Goal: Transaction & Acquisition: Purchase product/service

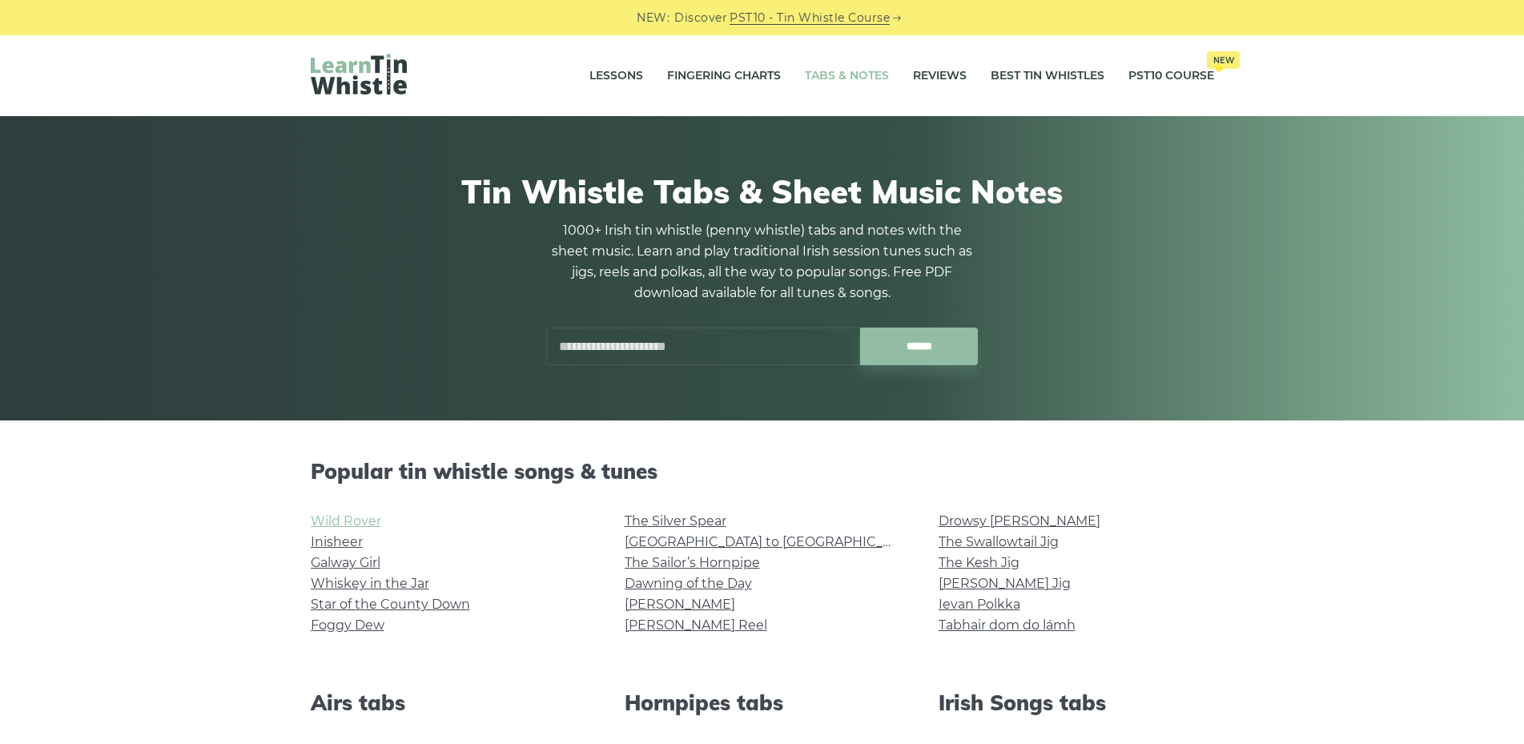
click at [337, 518] on link "Wild Rover" at bounding box center [346, 520] width 70 height 15
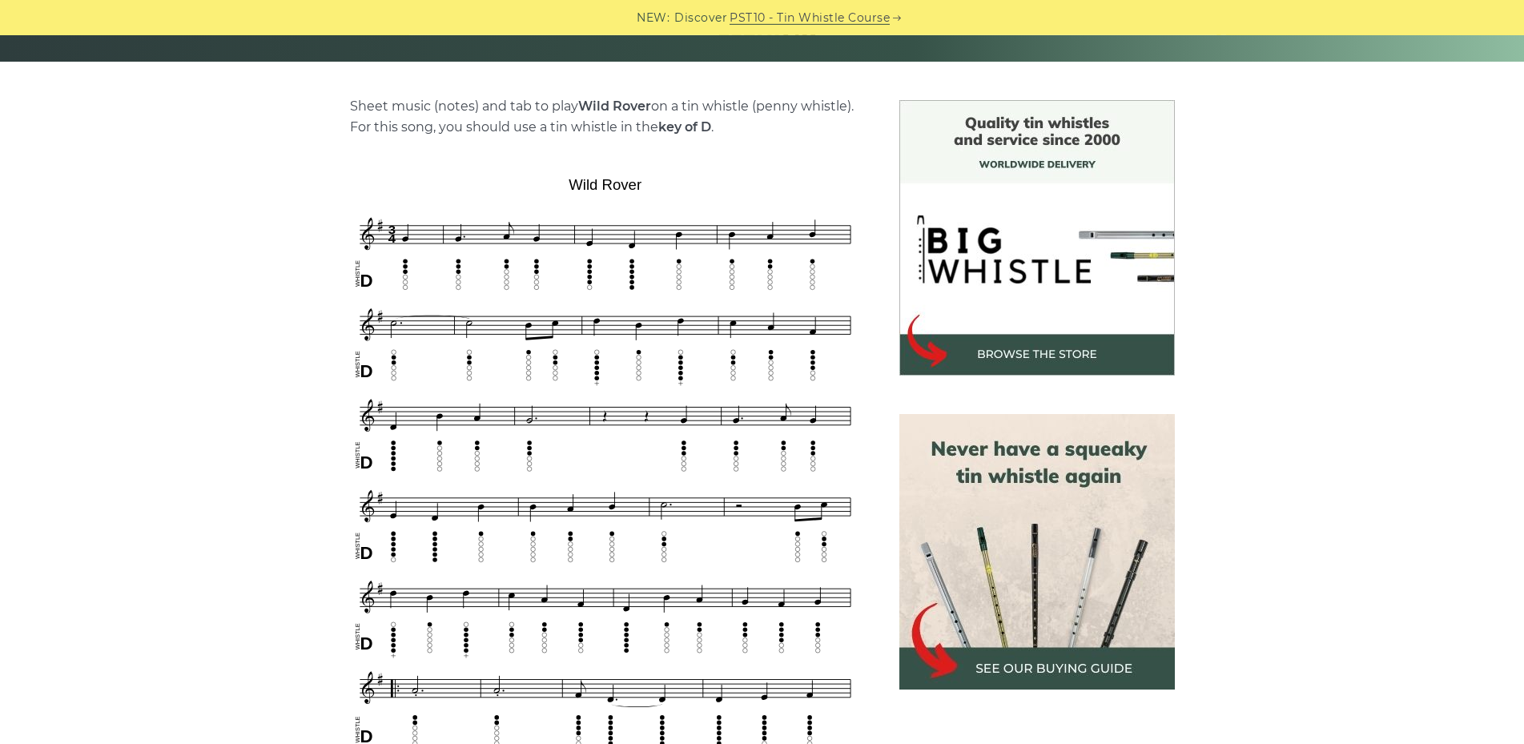
scroll to position [327, 0]
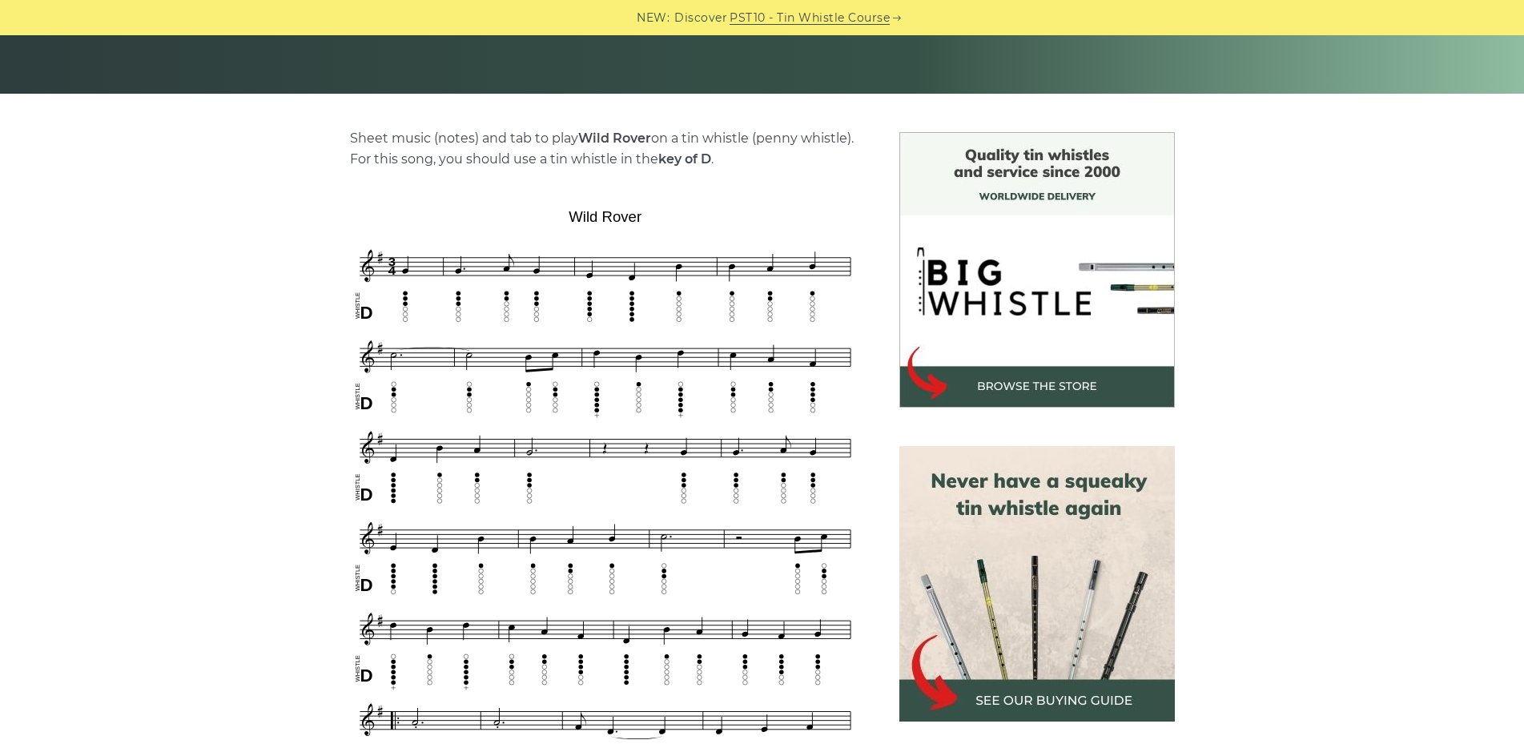
click at [1030, 609] on img at bounding box center [1036, 583] width 275 height 275
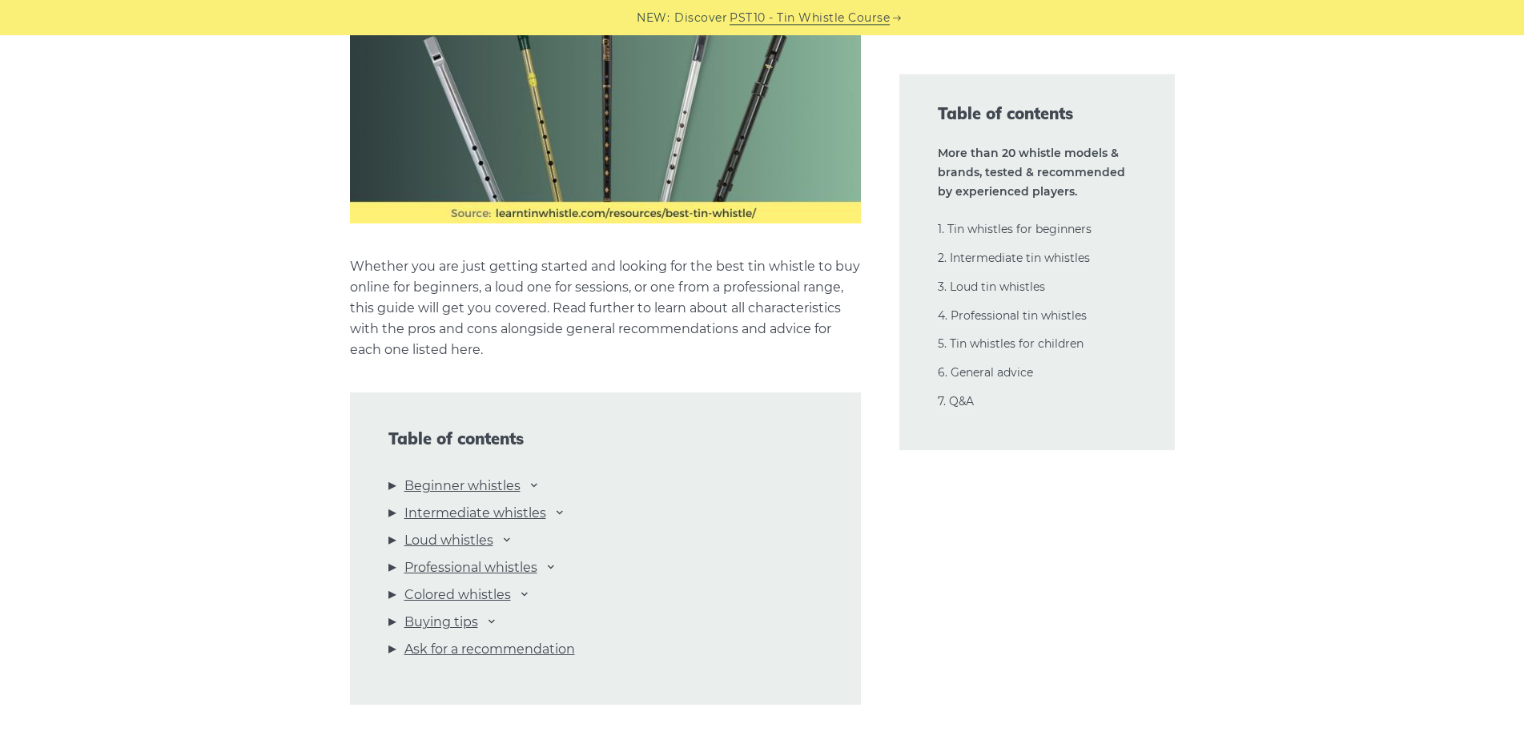
scroll to position [1470, 0]
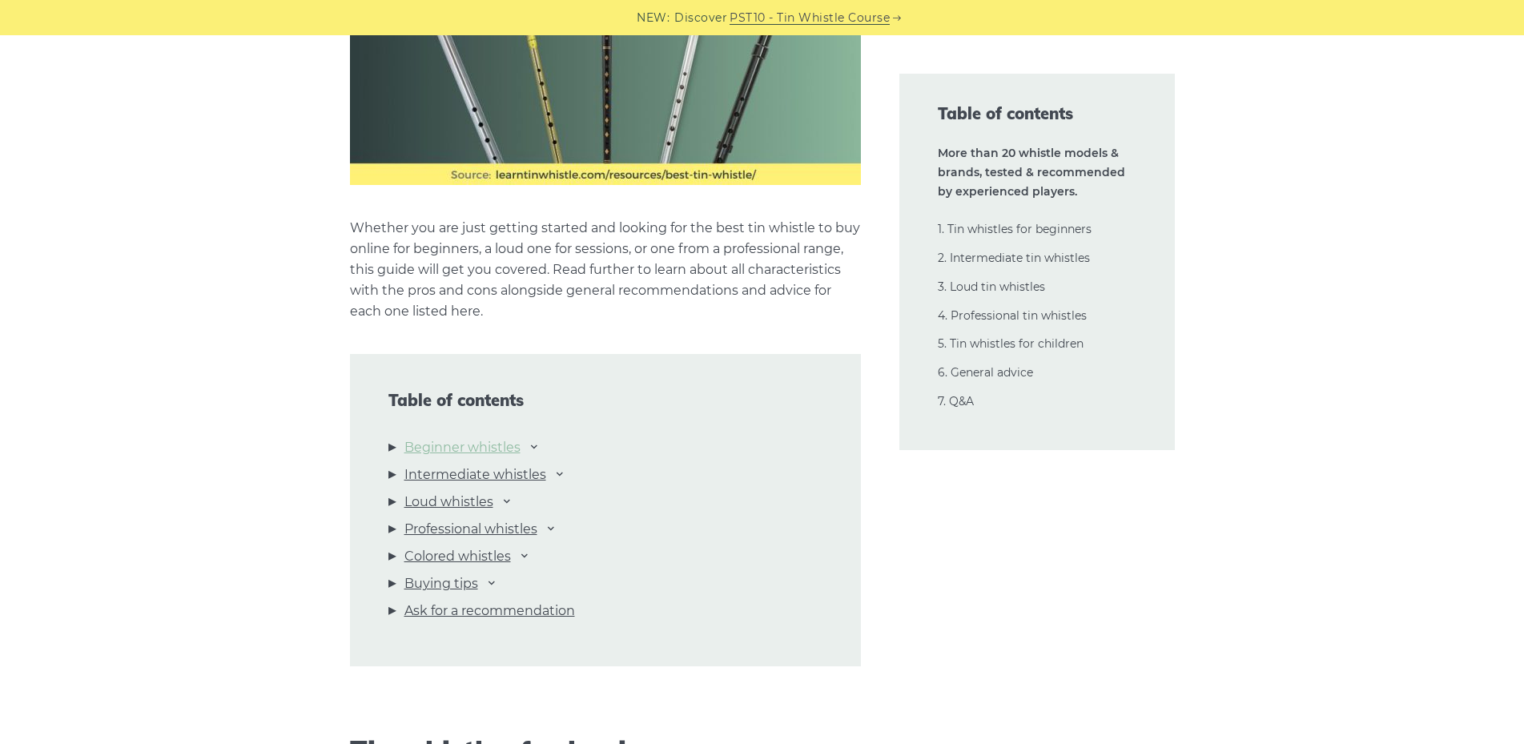
click at [458, 449] on link "Beginner whistles" at bounding box center [462, 447] width 116 height 21
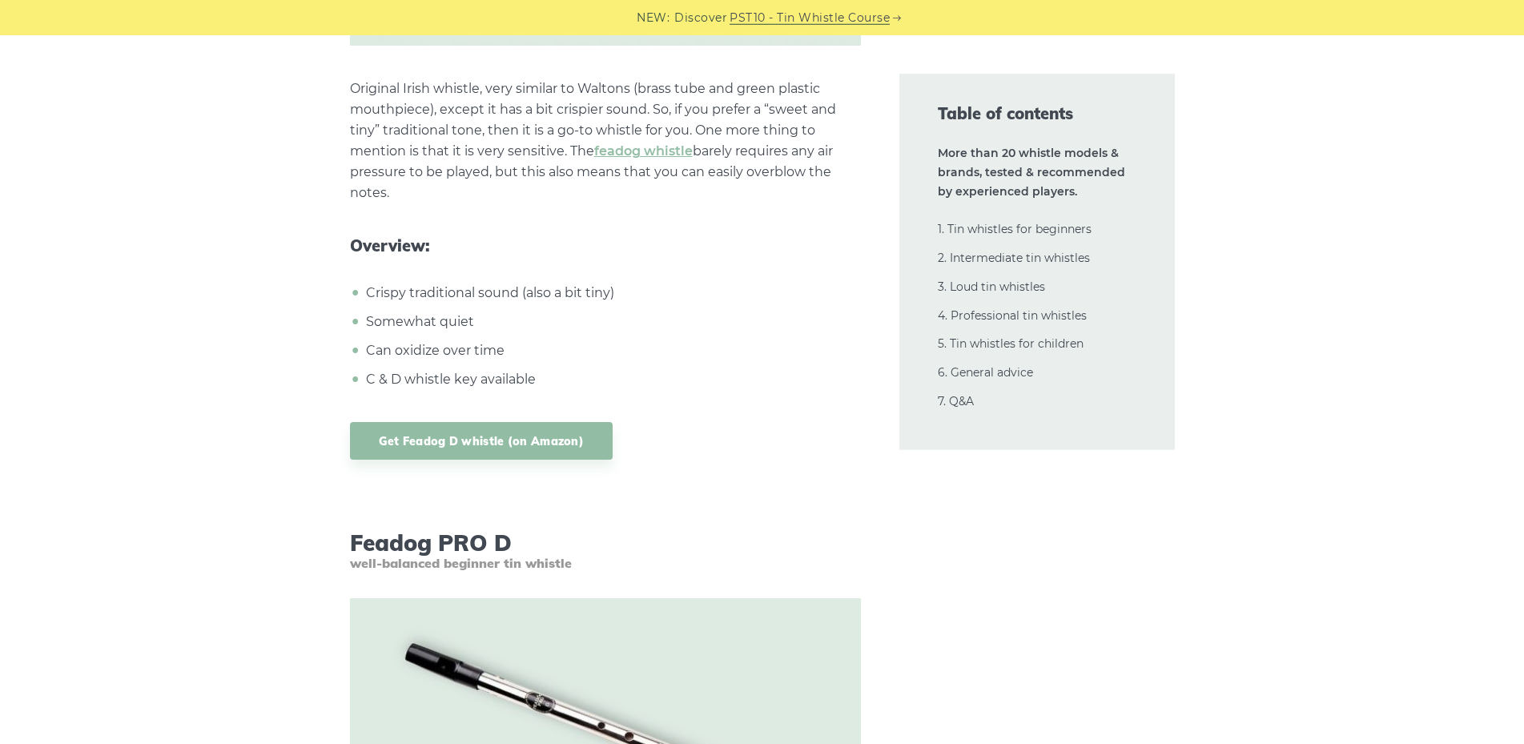
scroll to position [3990, 0]
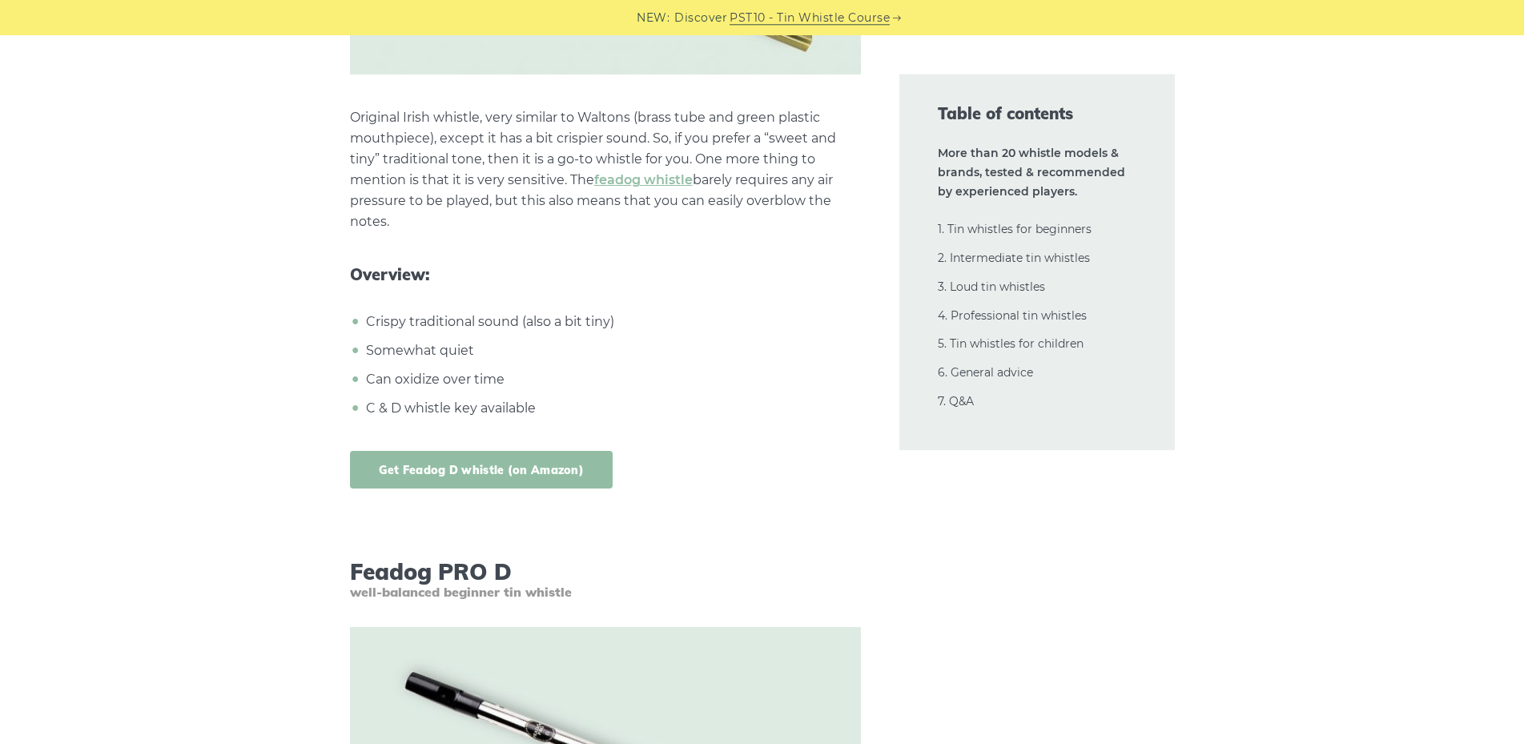
click at [465, 452] on link "Get Feadog D whistle (on Amazon)" at bounding box center [481, 470] width 263 height 38
